Goal: Find specific page/section: Find specific page/section

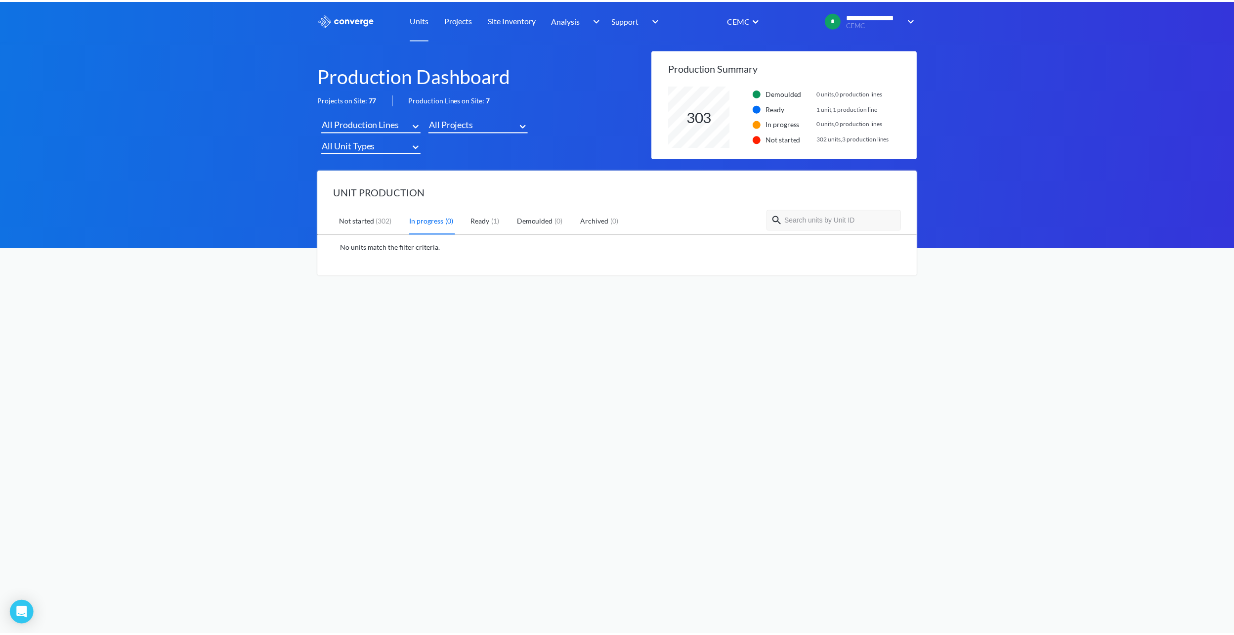
scroll to position [62, 250]
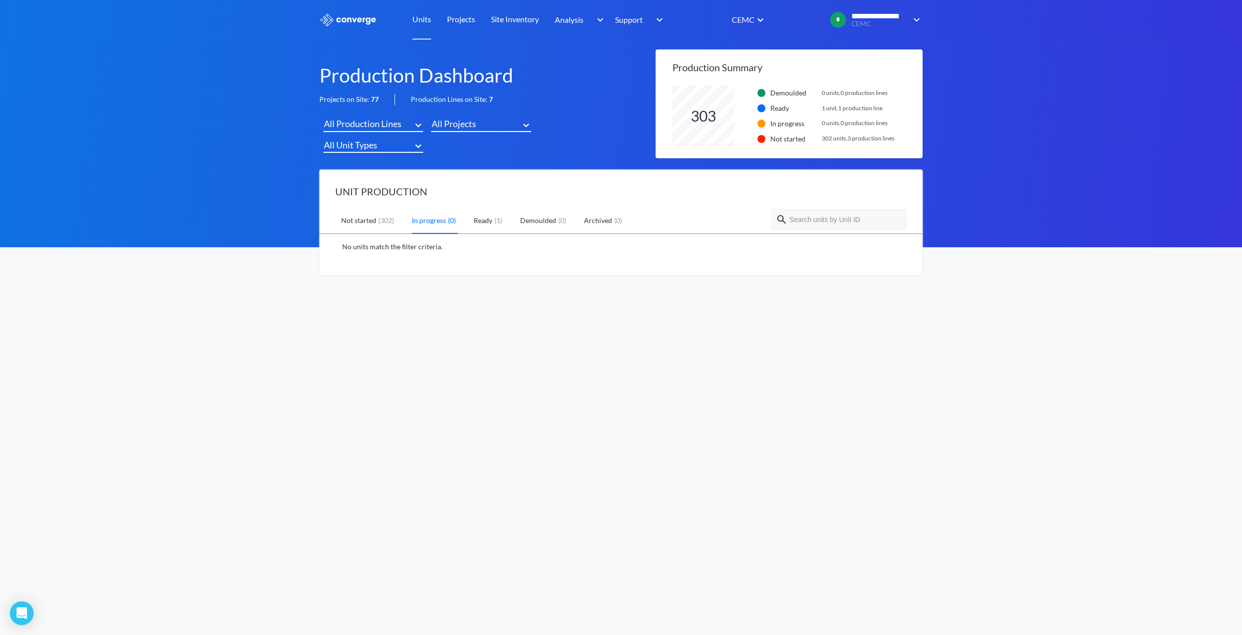
click at [493, 215] on div "( 1 )" at bounding box center [498, 220] width 12 height 11
click at [519, 18] on link "Site Inventory" at bounding box center [515, 20] width 48 height 40
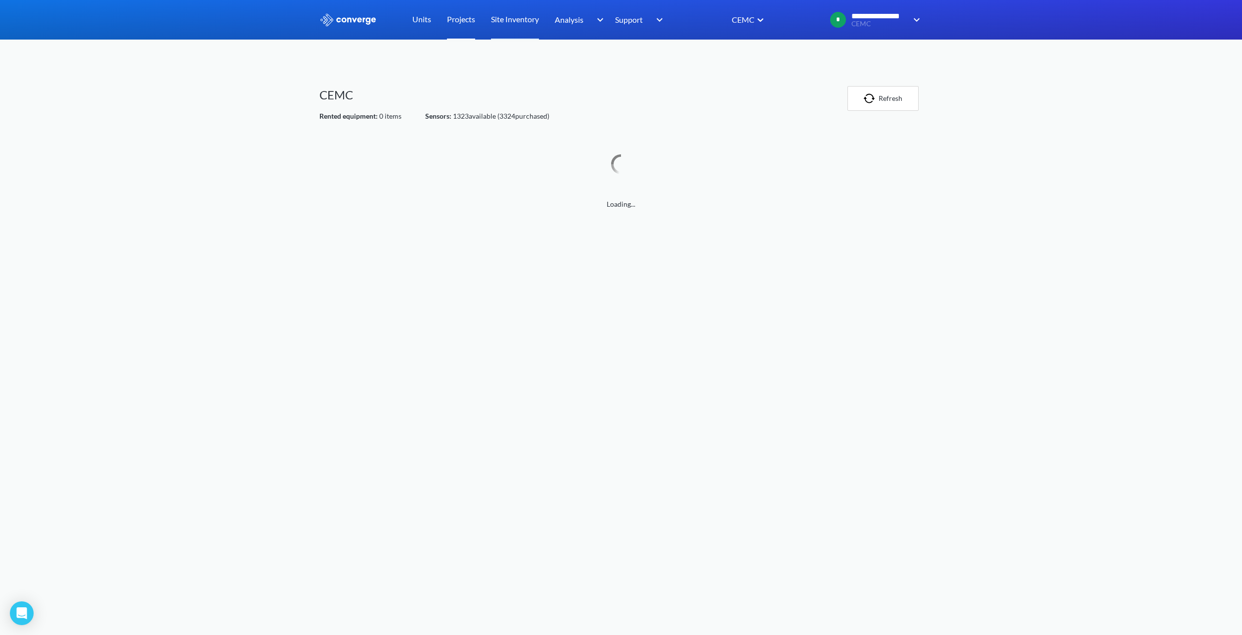
click at [453, 18] on link "Projects" at bounding box center [461, 20] width 28 height 40
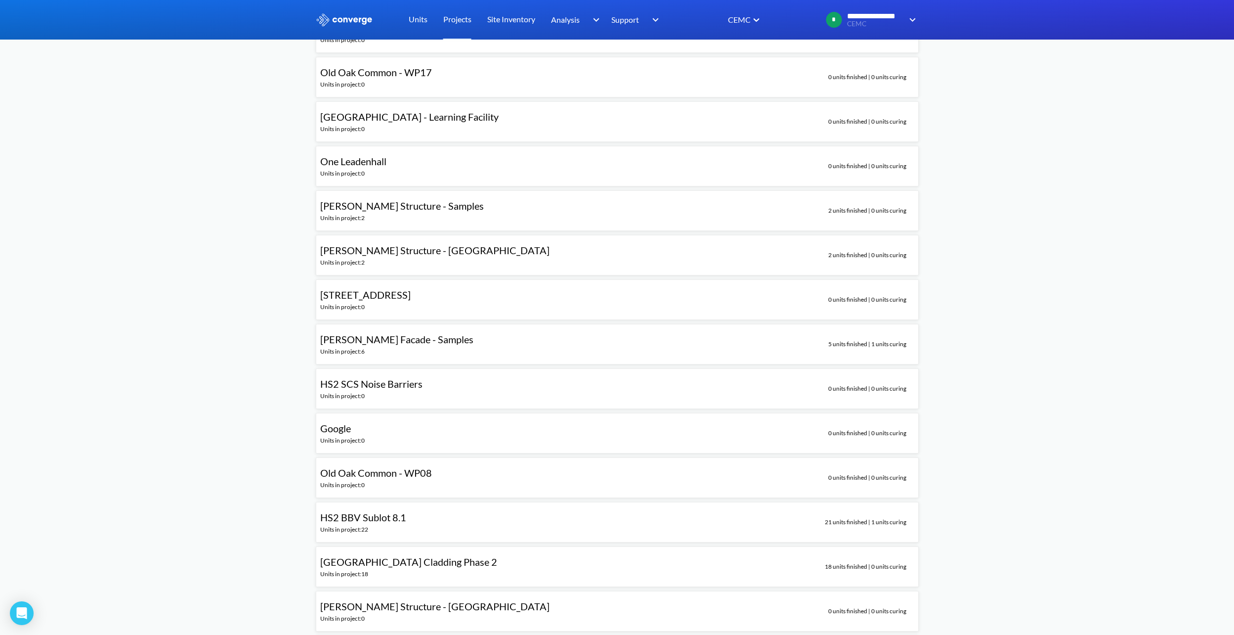
scroll to position [1879, 0]
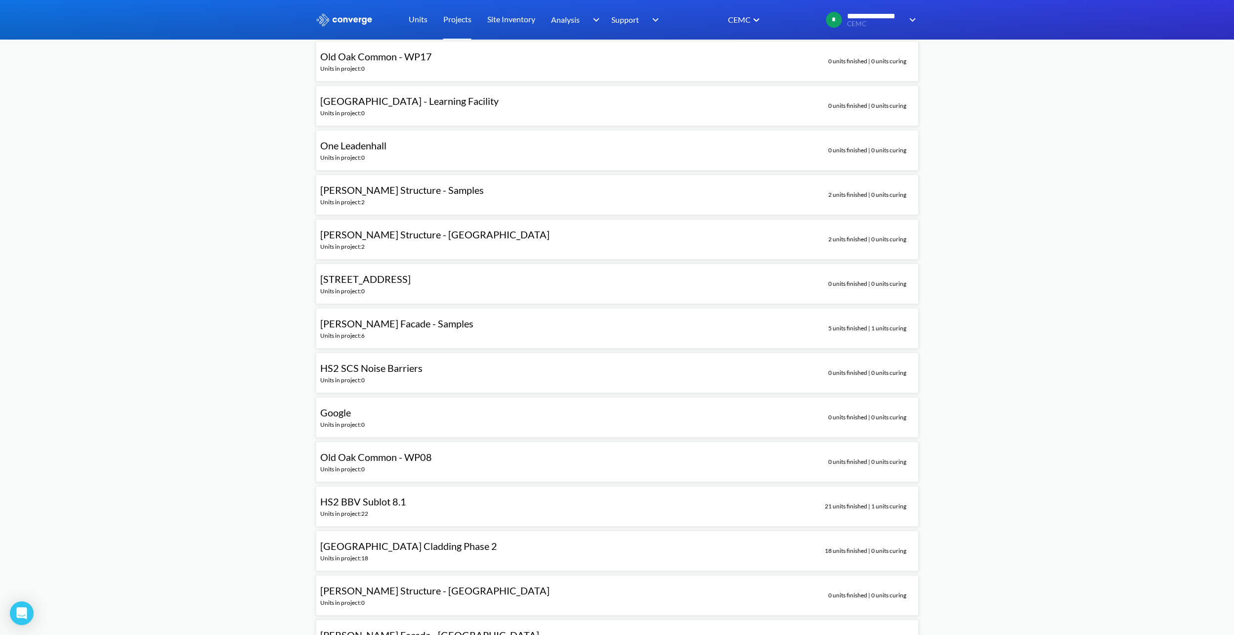
click at [395, 191] on span "[PERSON_NAME] Structure - Samples" at bounding box center [402, 190] width 164 height 12
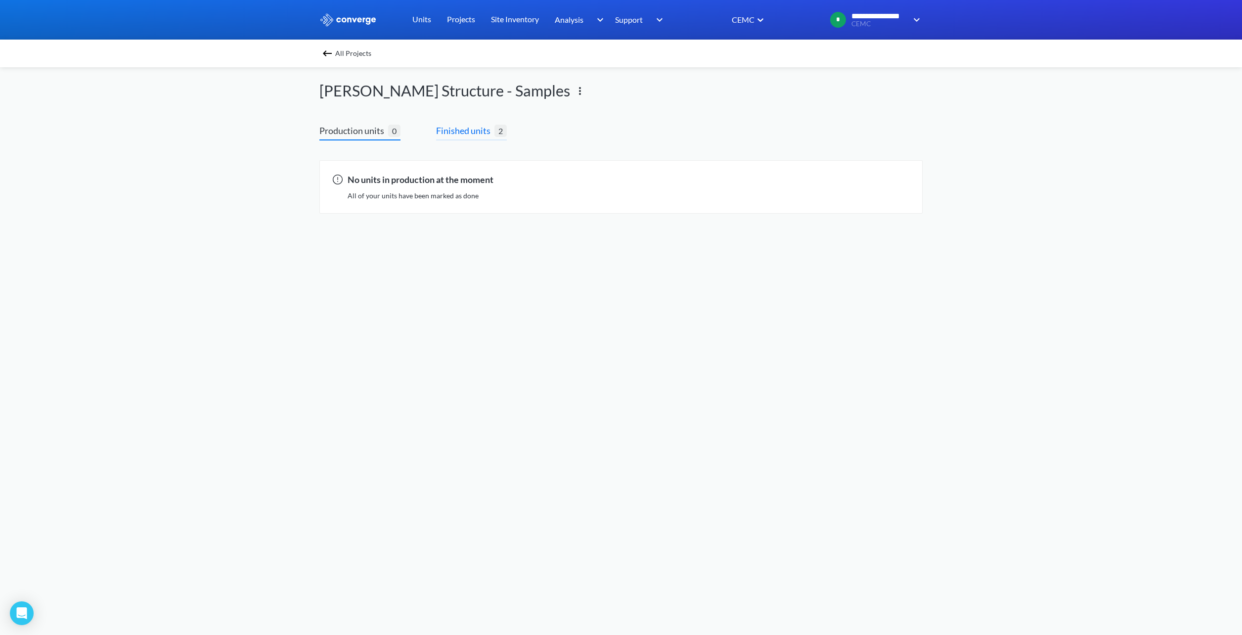
click at [475, 130] on span "Finished units" at bounding box center [465, 131] width 58 height 14
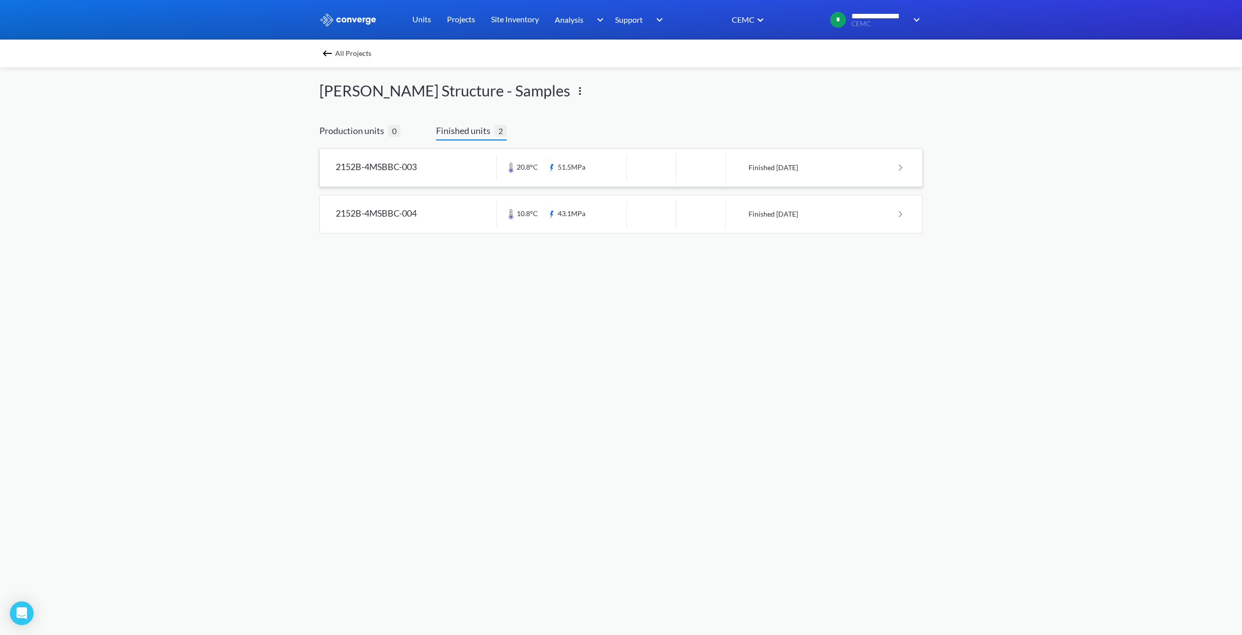
click at [394, 169] on link at bounding box center [621, 168] width 602 height 38
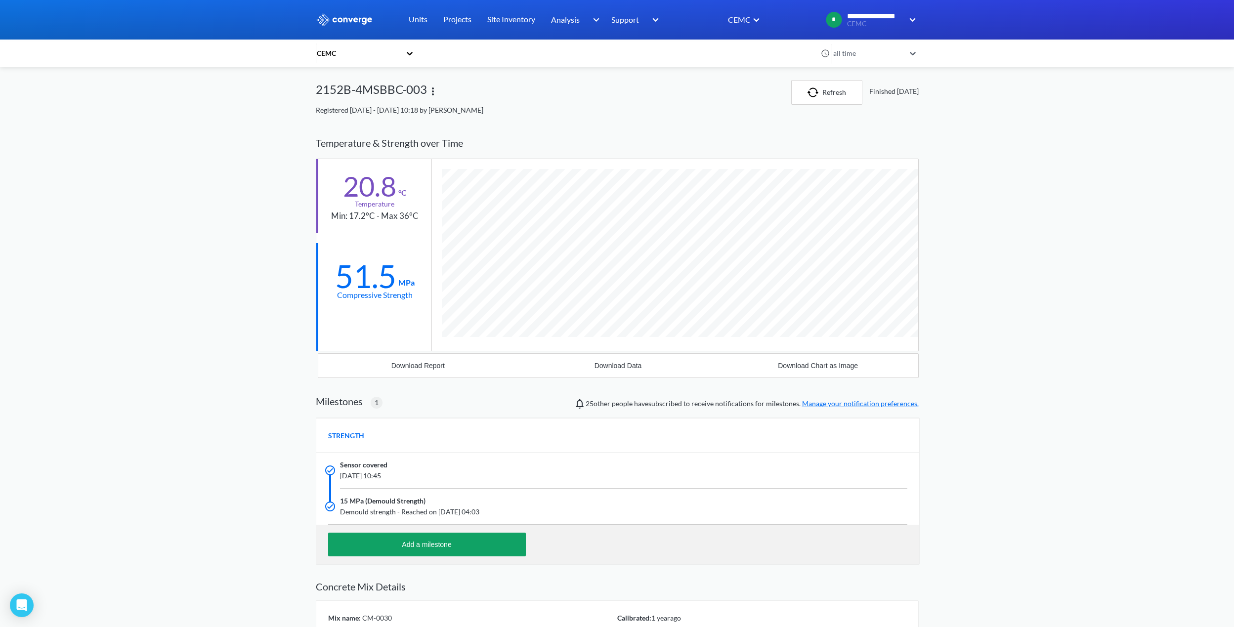
scroll to position [785, 603]
